Goal: Task Accomplishment & Management: Complete application form

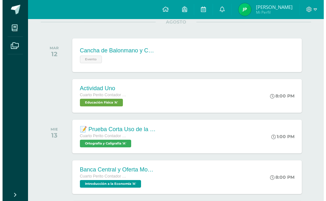
scroll to position [127, 0]
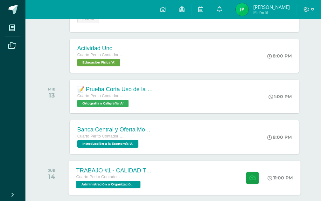
click at [217, 171] on div "TRABAJO #1 - CALIDAD TOTAL Cuarto Perito Contador con Orientación en Computació…" at bounding box center [184, 178] width 232 height 34
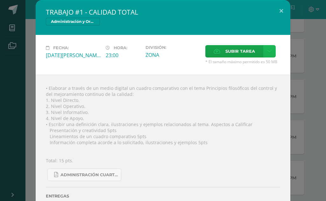
click at [269, 51] on link at bounding box center [269, 51] width 12 height 12
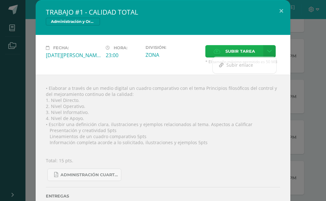
click at [243, 48] on span "Subir tarea" at bounding box center [240, 51] width 30 height 12
click at [0, 0] on input "Subir tarea" at bounding box center [0, 0] width 0 height 0
click at [236, 52] on span "Subir tarea" at bounding box center [240, 51] width 30 height 12
click at [0, 0] on input "Subir tarea" at bounding box center [0, 0] width 0 height 0
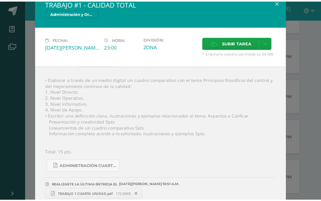
scroll to position [0, 0]
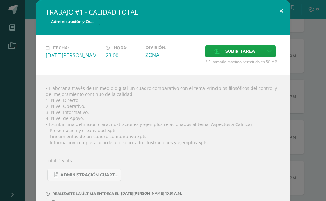
click at [283, 10] on button at bounding box center [281, 11] width 18 height 22
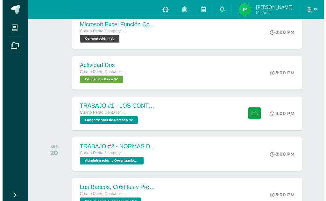
scroll to position [382, 0]
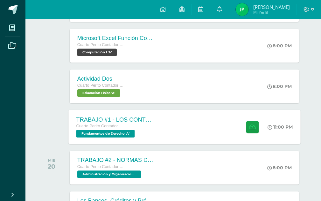
click at [186, 123] on div "TRABAJO #1 - LOS CONTRATOS Cuarto Perito Contador con Orientación en Computació…" at bounding box center [184, 127] width 232 height 34
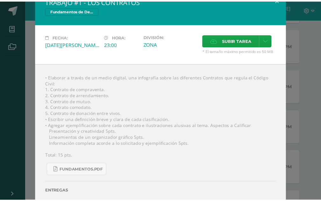
scroll to position [0, 0]
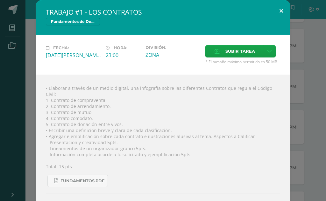
click at [276, 5] on button at bounding box center [281, 11] width 18 height 22
